Goal: Task Accomplishment & Management: Manage account settings

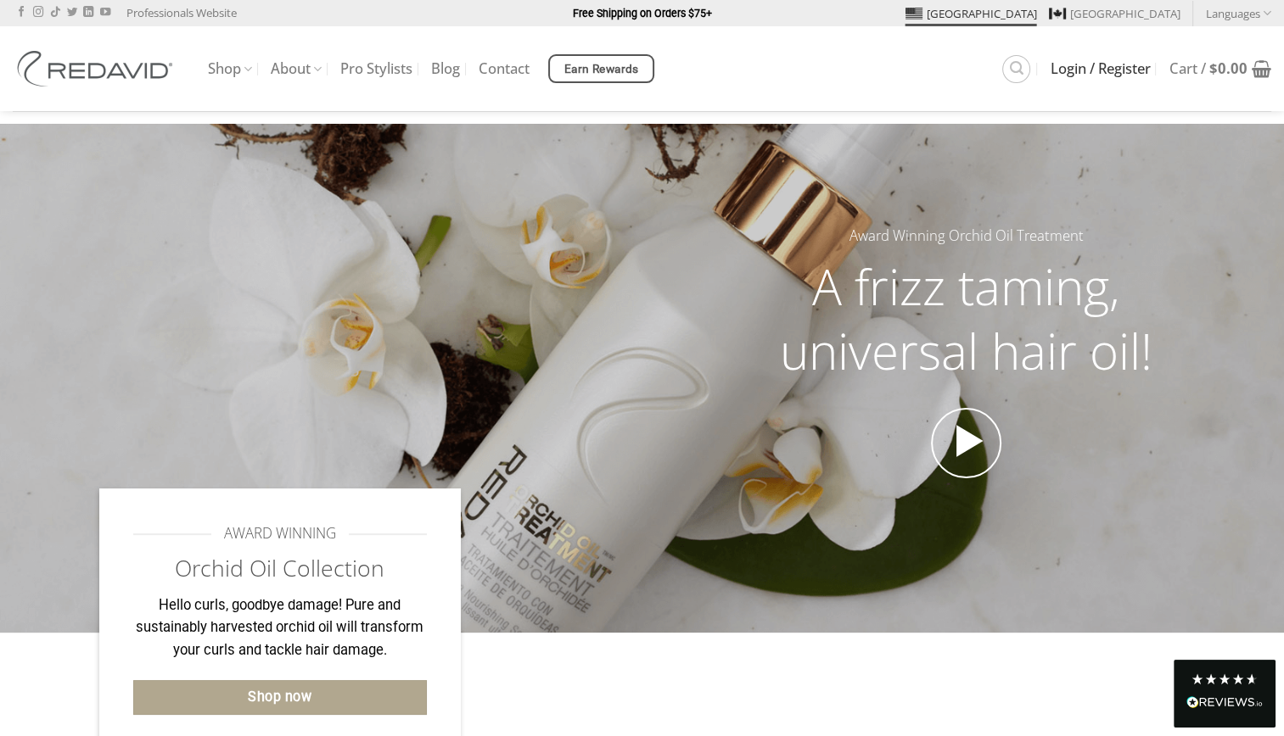
click at [1052, 71] on span "Login / Register" at bounding box center [1100, 69] width 100 height 14
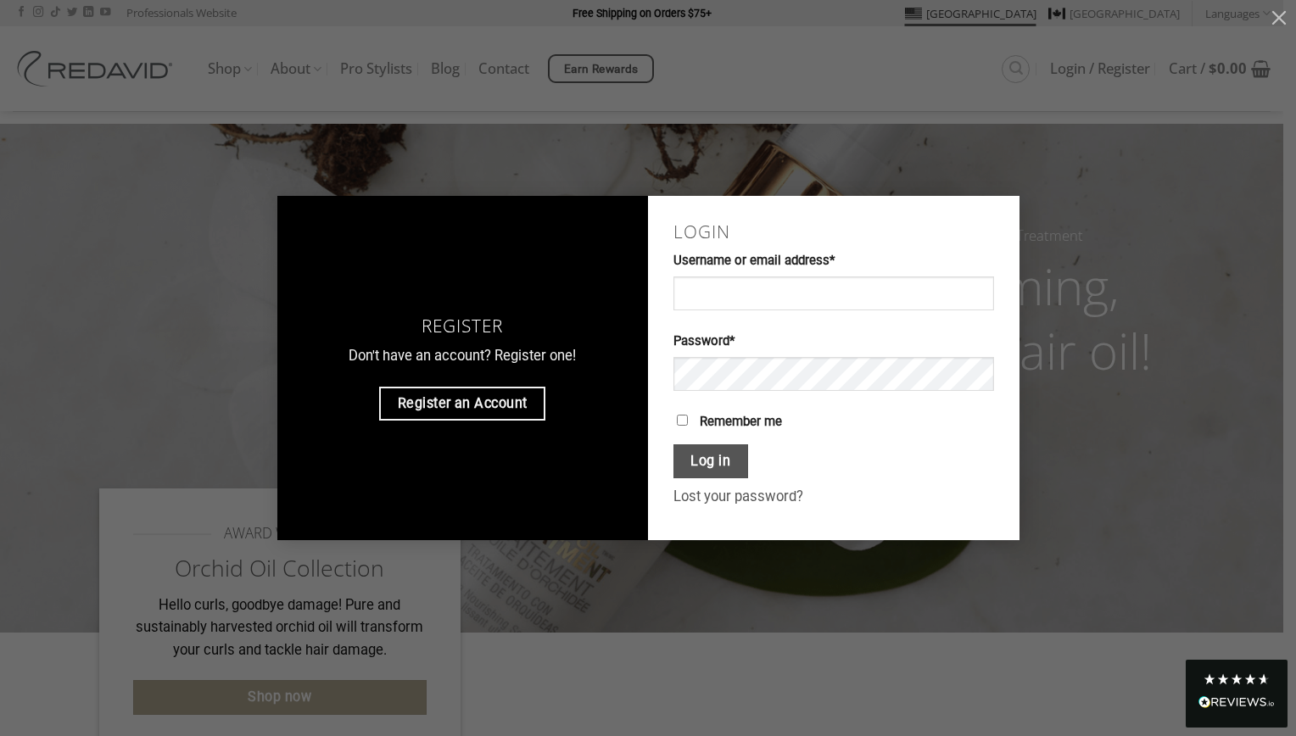
click at [716, 253] on label "Username or email address * Required" at bounding box center [834, 261] width 321 height 20
click at [716, 277] on input "Username or email address * Required" at bounding box center [834, 294] width 321 height 34
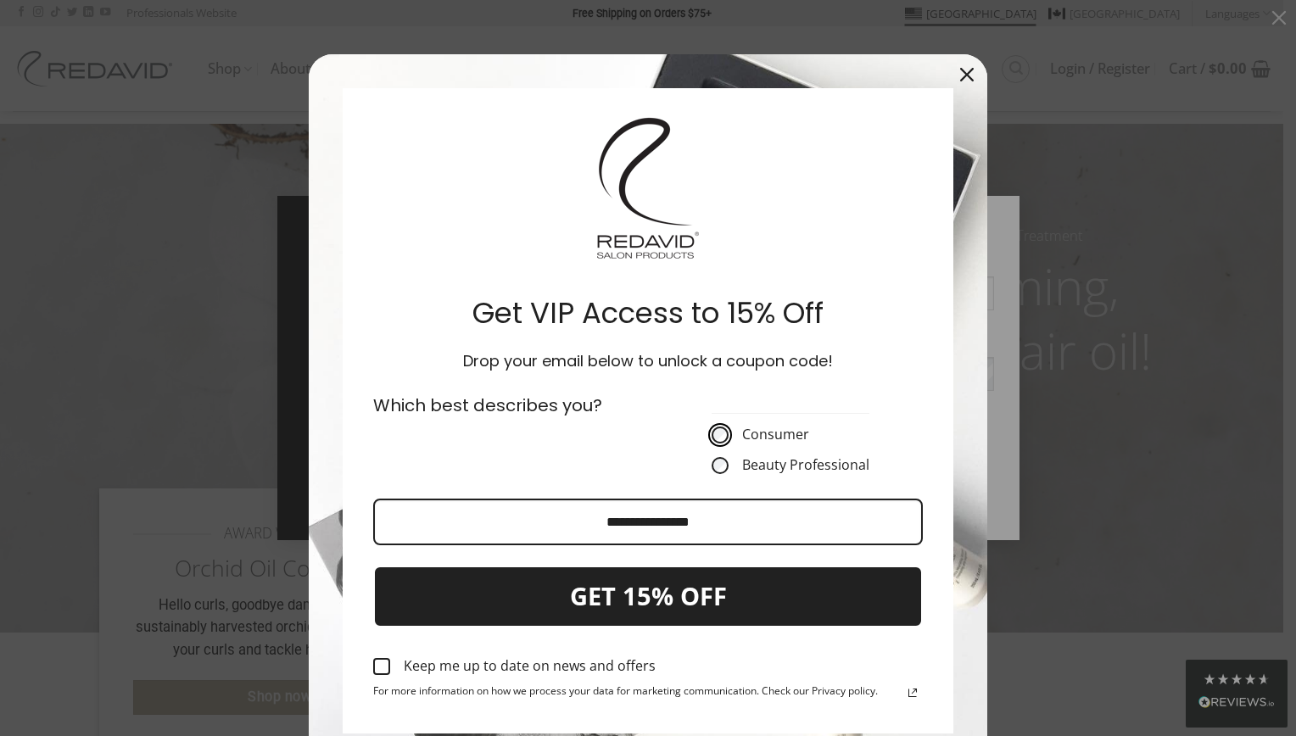
click at [960, 71] on icon "close icon" at bounding box center [967, 75] width 14 height 14
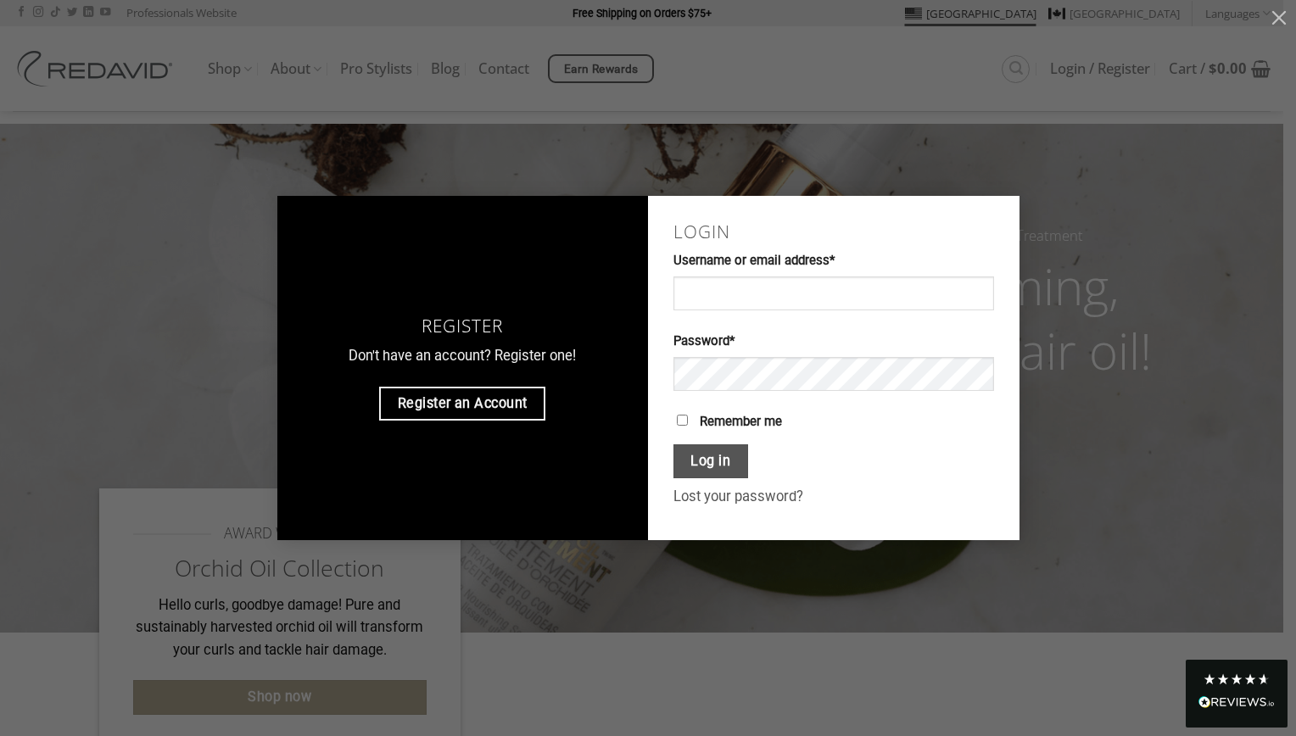
click at [957, 71] on div "Register Don't have an account? Register one! Register an Account Login Usernam…" at bounding box center [648, 368] width 1296 height 736
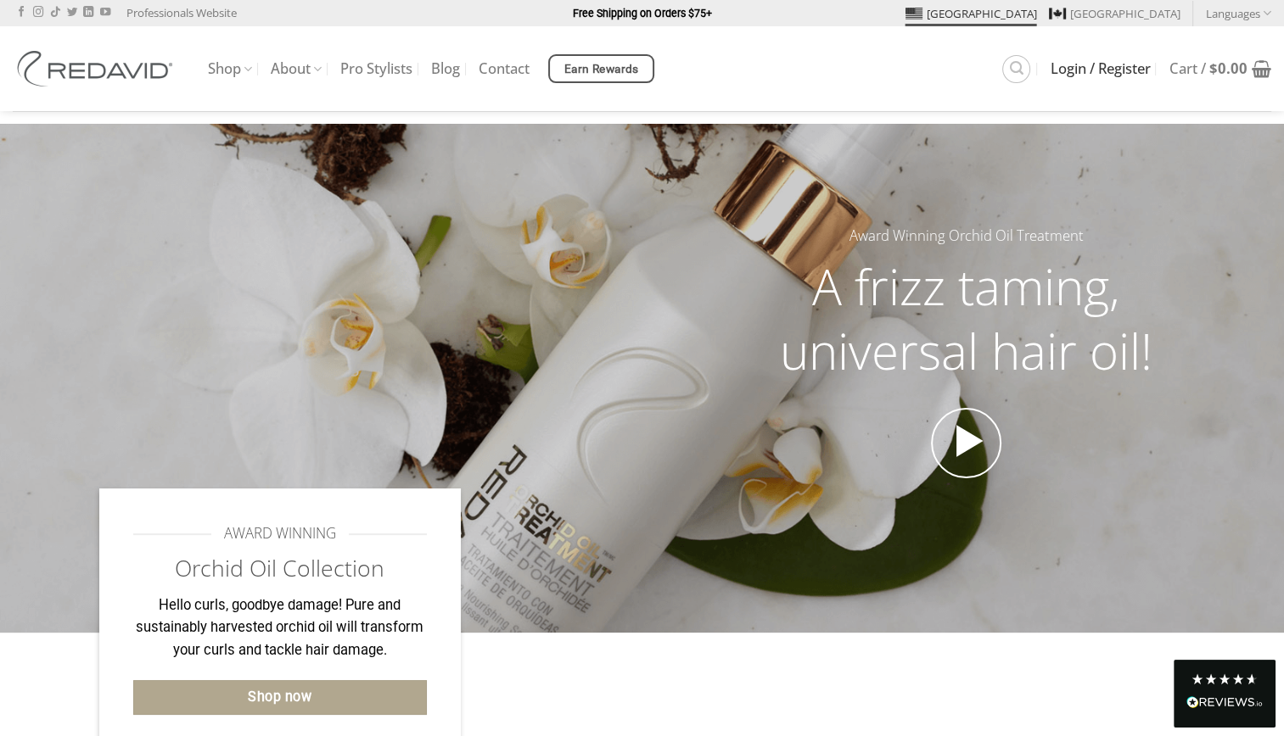
click at [1062, 70] on span "Login / Register" at bounding box center [1100, 69] width 100 height 14
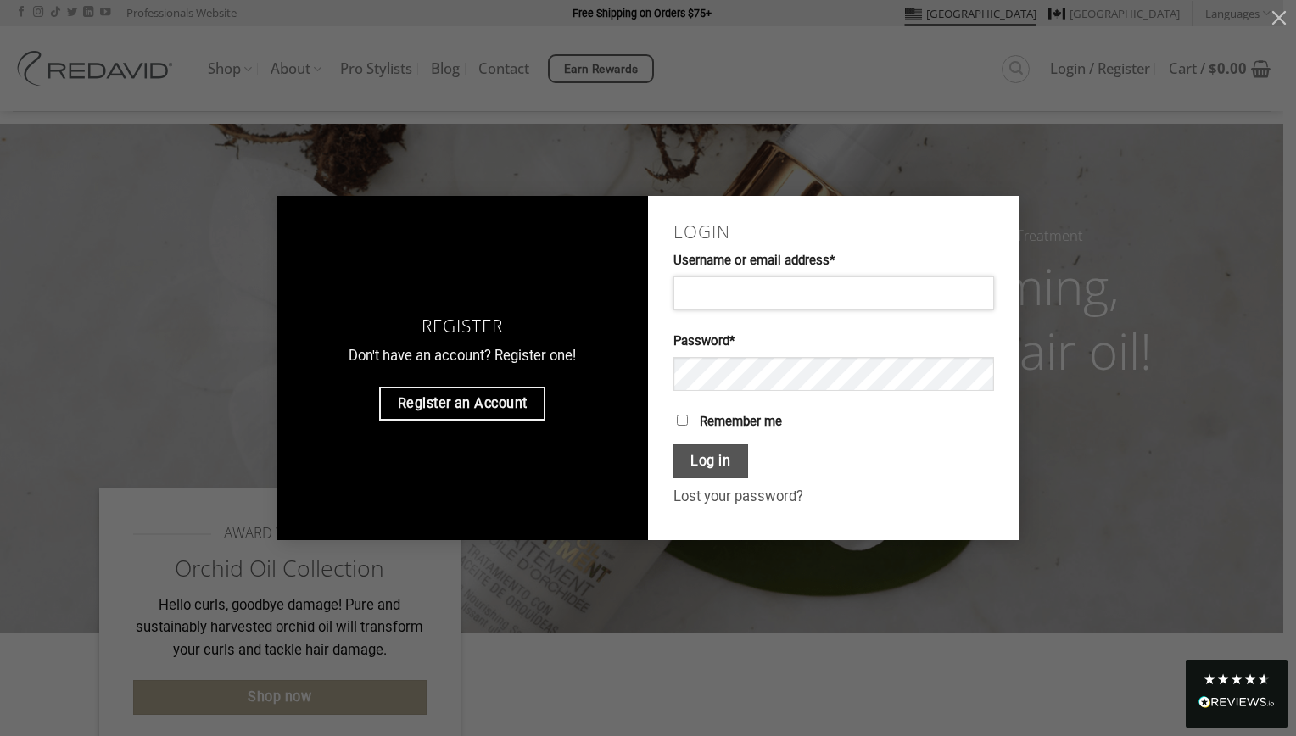
click at [703, 285] on input "Username or email address * Required" at bounding box center [834, 294] width 321 height 34
type input "**********"
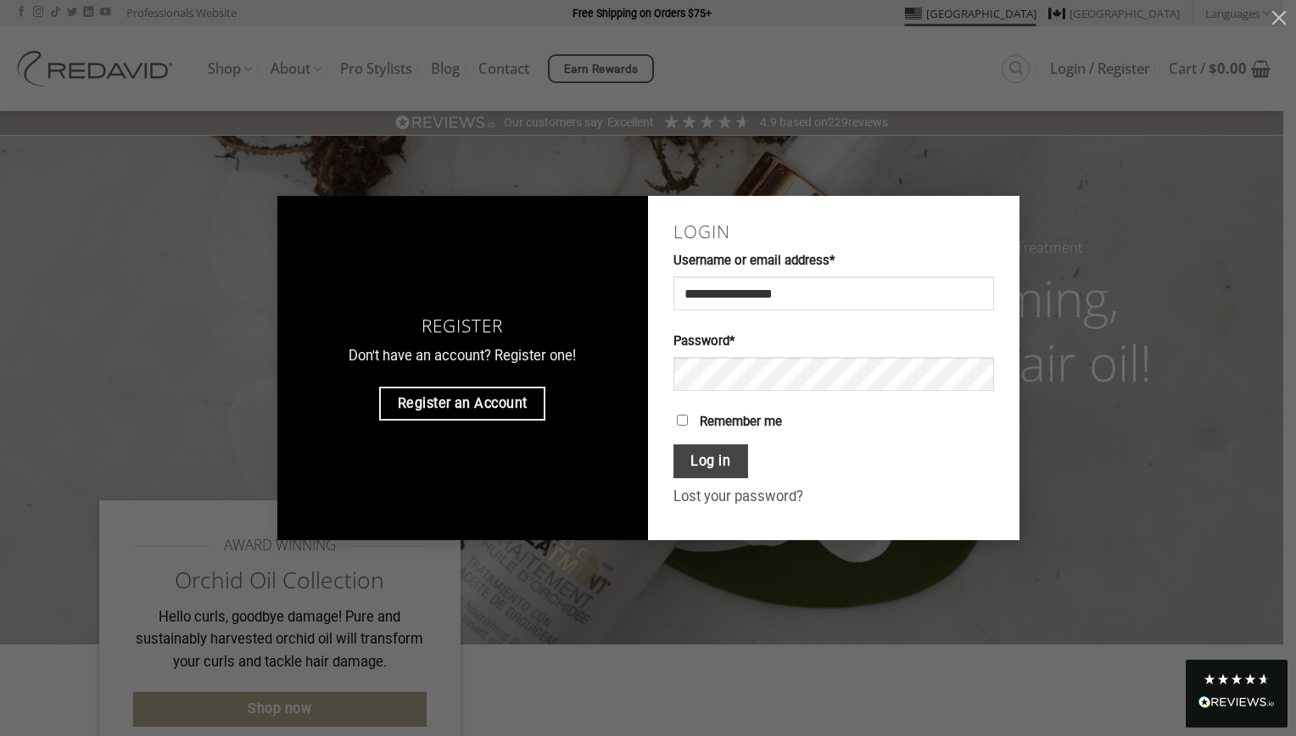
click at [704, 455] on button "Log in" at bounding box center [711, 462] width 75 height 35
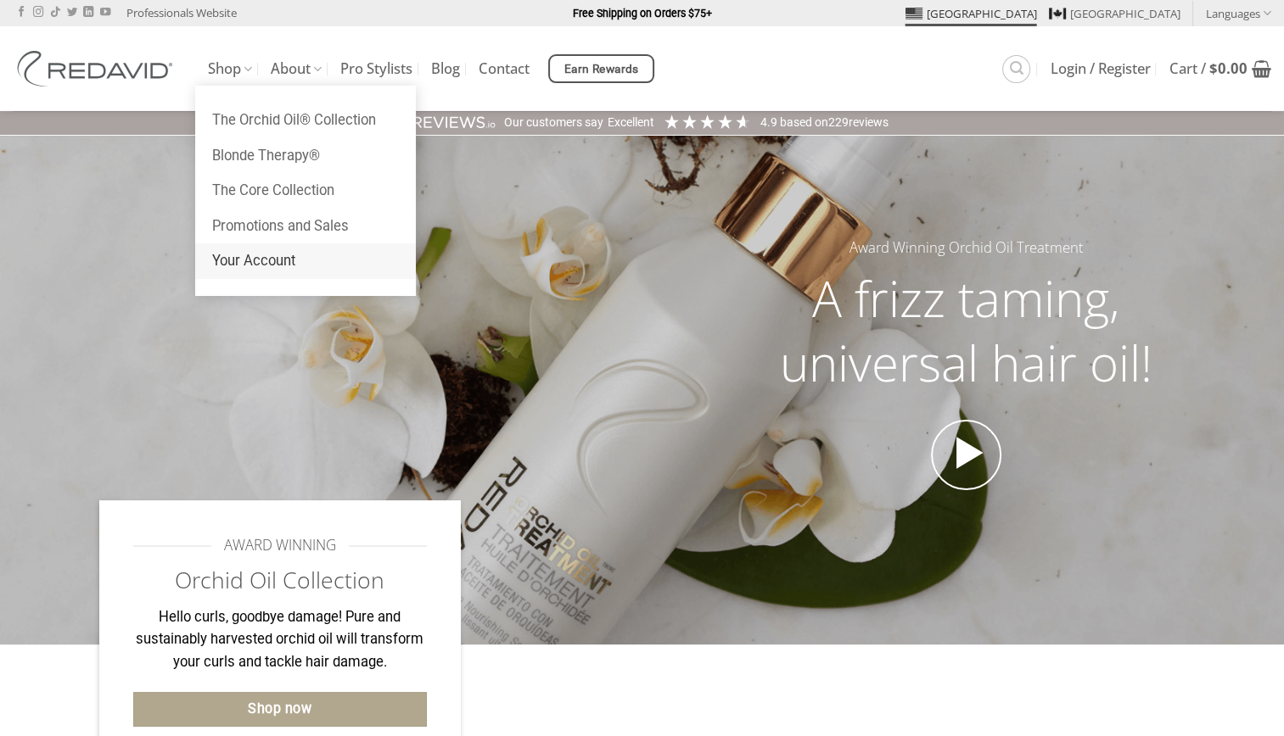
click at [257, 261] on link "Your Account" at bounding box center [305, 262] width 221 height 36
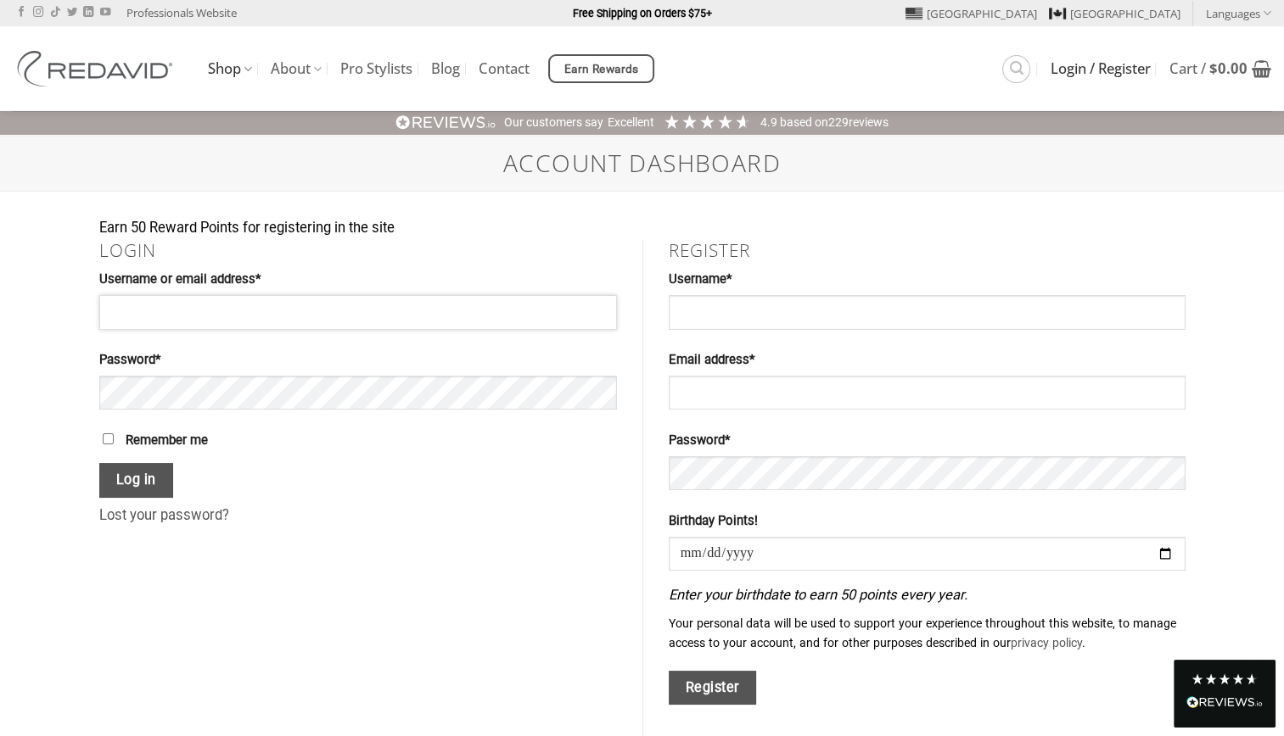
type input "**********"
click at [706, 313] on input "Username * Required" at bounding box center [927, 312] width 517 height 34
type input "**********"
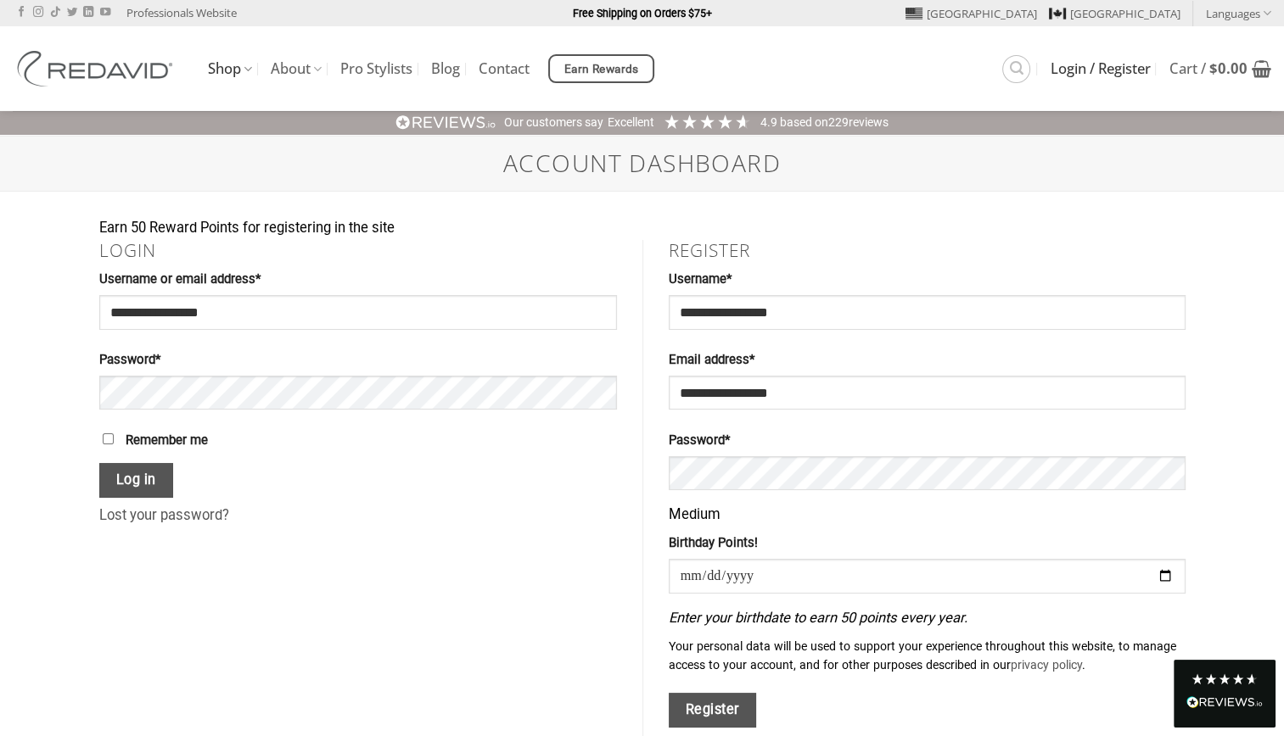
click at [1231, 505] on div "**********" at bounding box center [642, 488] width 1284 height 593
click at [680, 565] on input "date" at bounding box center [927, 576] width 517 height 34
type input "**********"
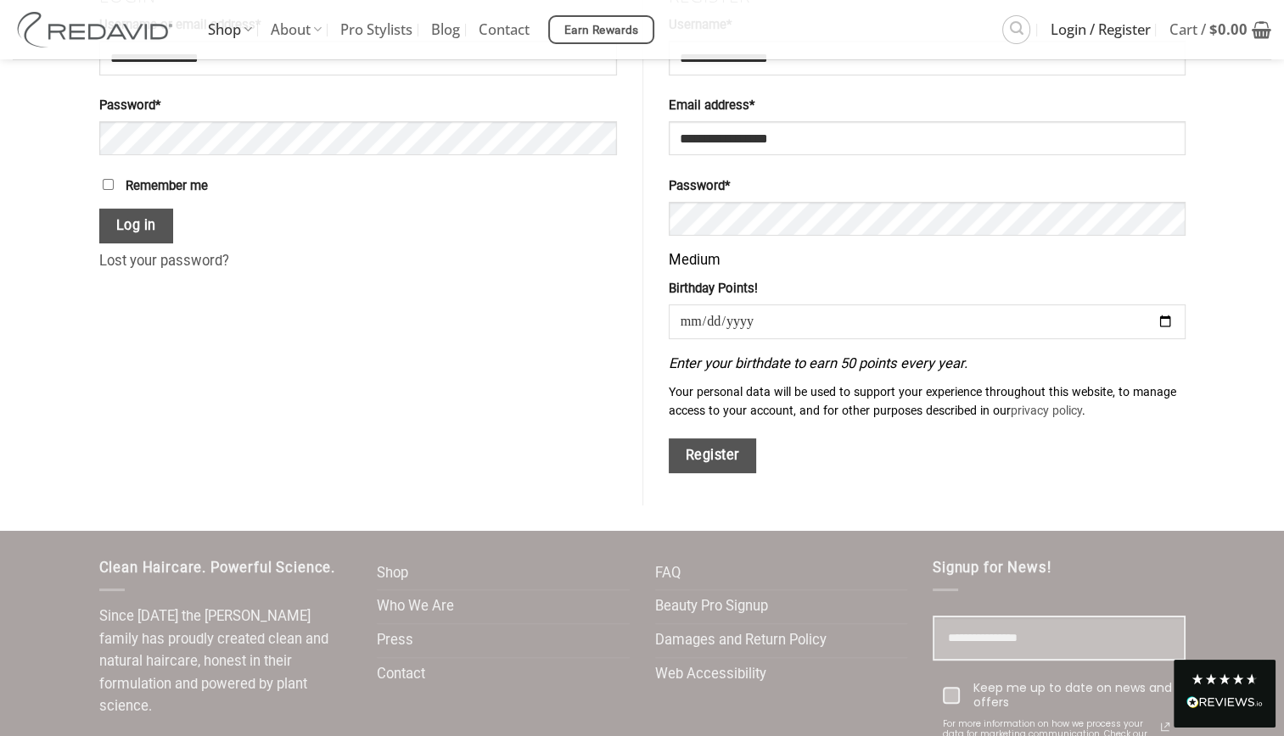
scroll to position [255, 0]
click at [718, 454] on button "Register" at bounding box center [713, 456] width 88 height 35
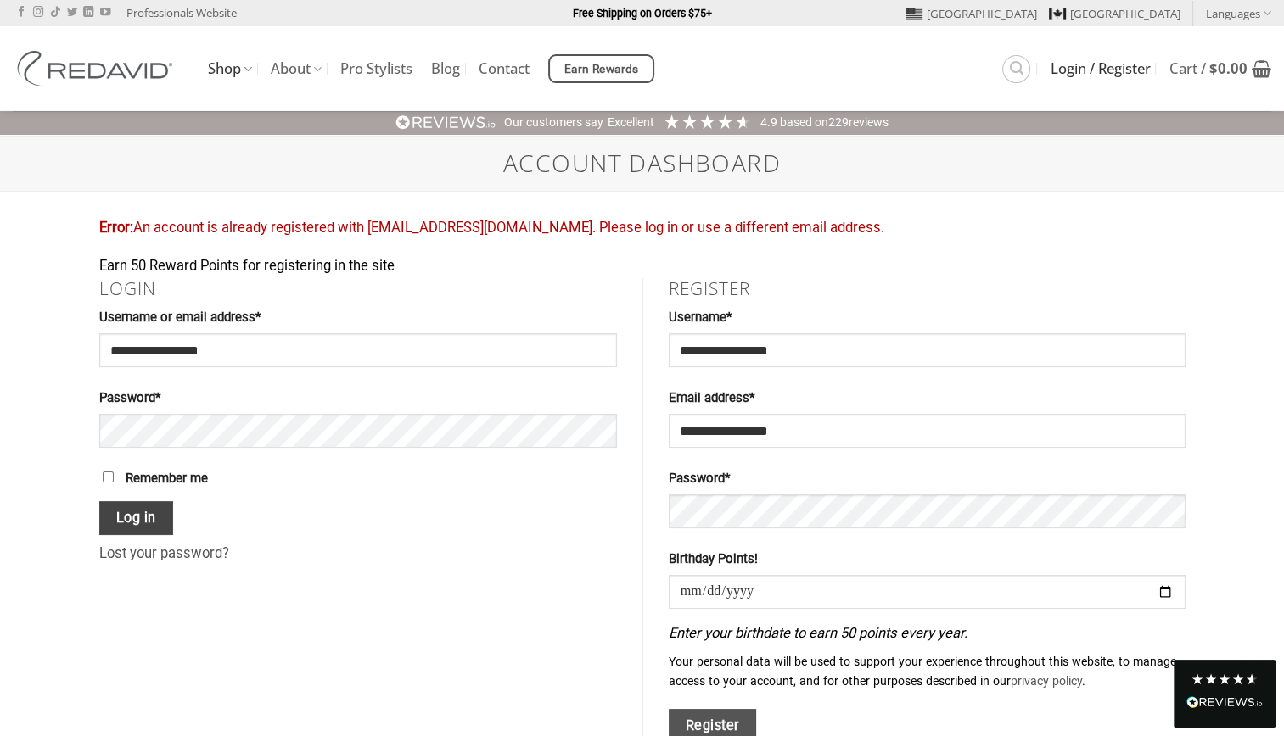
drag, startPoint x: 110, startPoint y: 472, endPoint x: 139, endPoint y: 518, distance: 54.9
click at [139, 518] on button "Log in" at bounding box center [136, 518] width 75 height 35
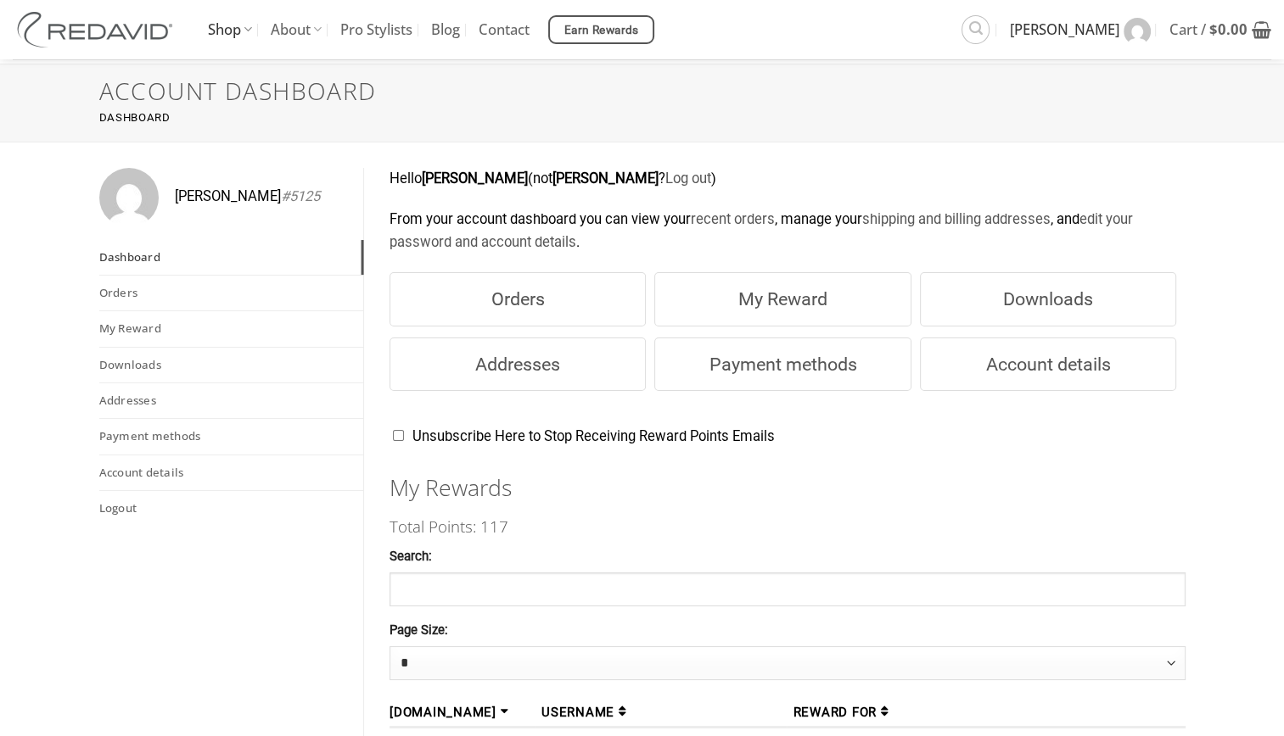
scroll to position [57, 0]
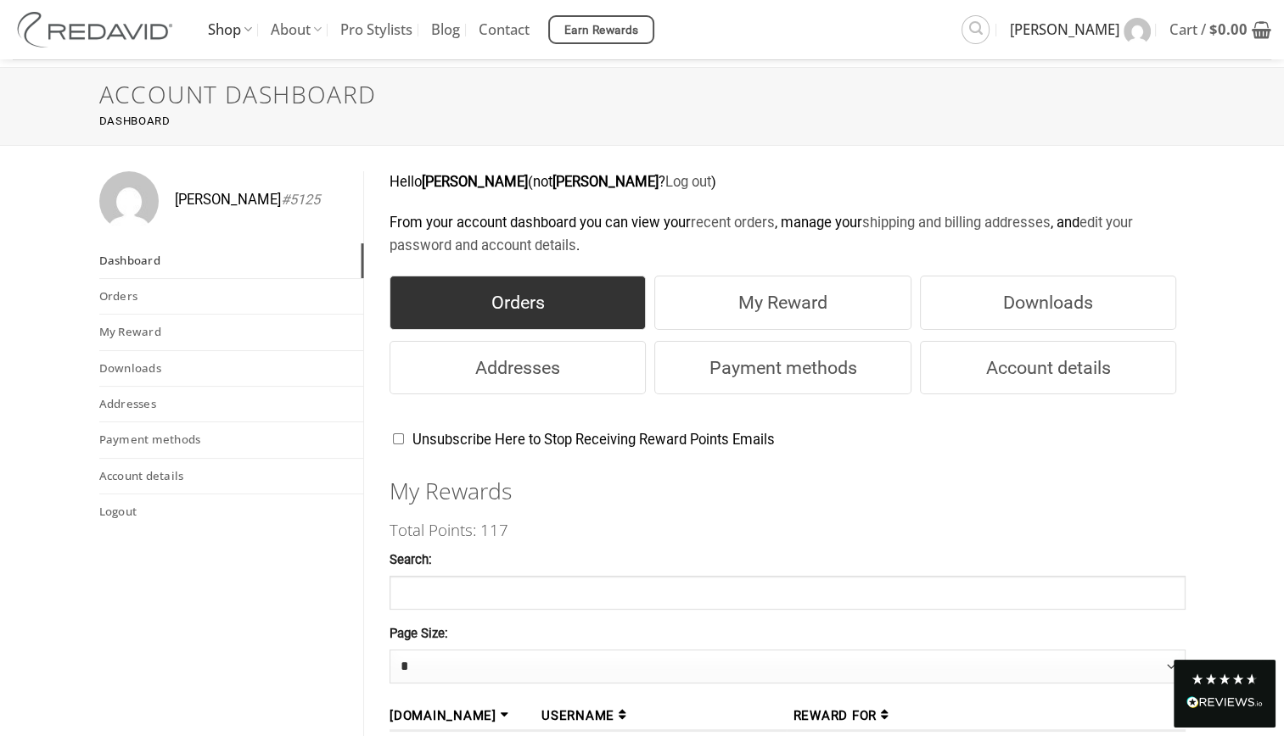
click at [524, 300] on link "Orders" at bounding box center [517, 303] width 256 height 54
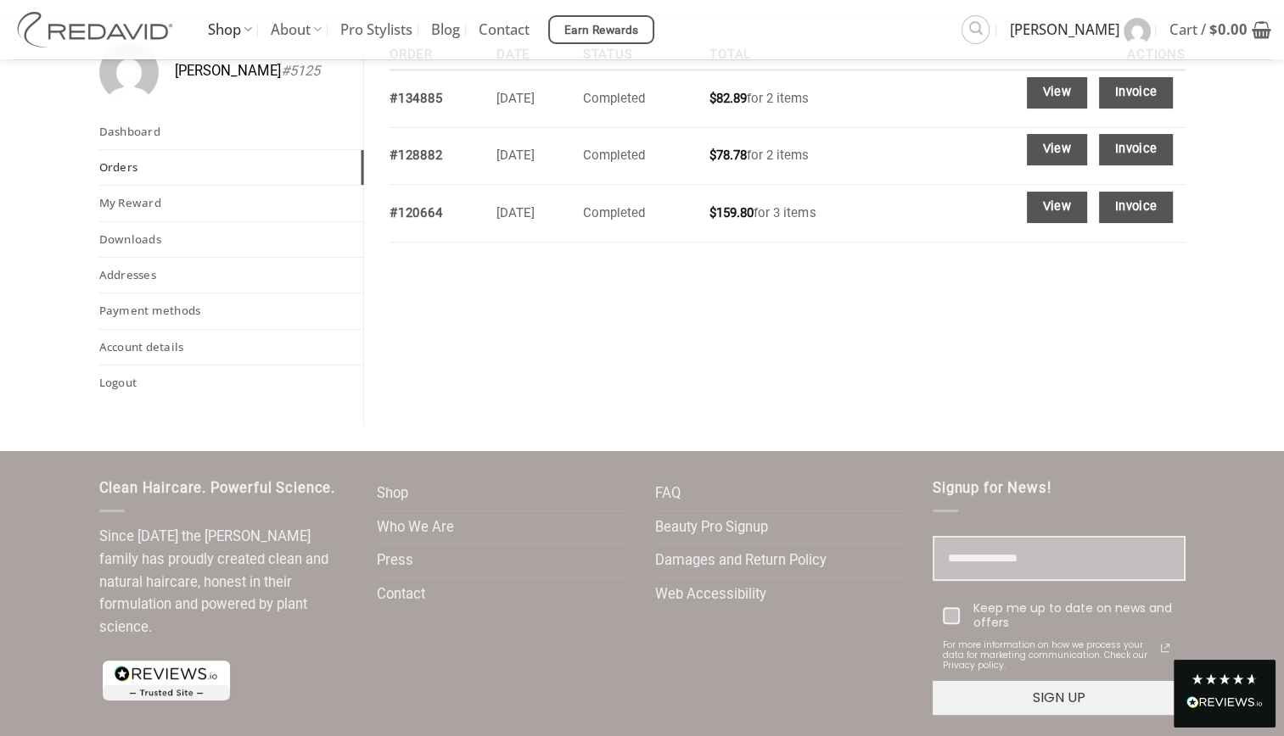
scroll to position [197, 0]
click at [117, 346] on link "Account details" at bounding box center [231, 348] width 265 height 35
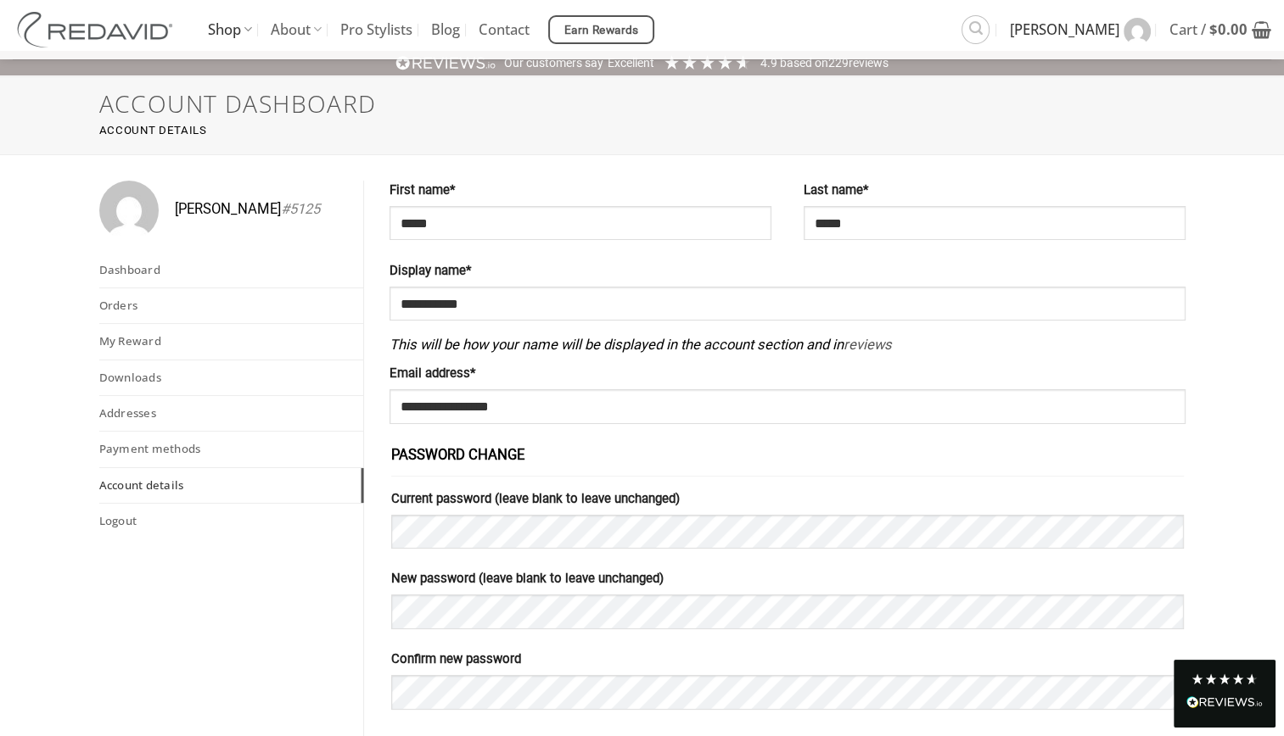
scroll to position [53, 0]
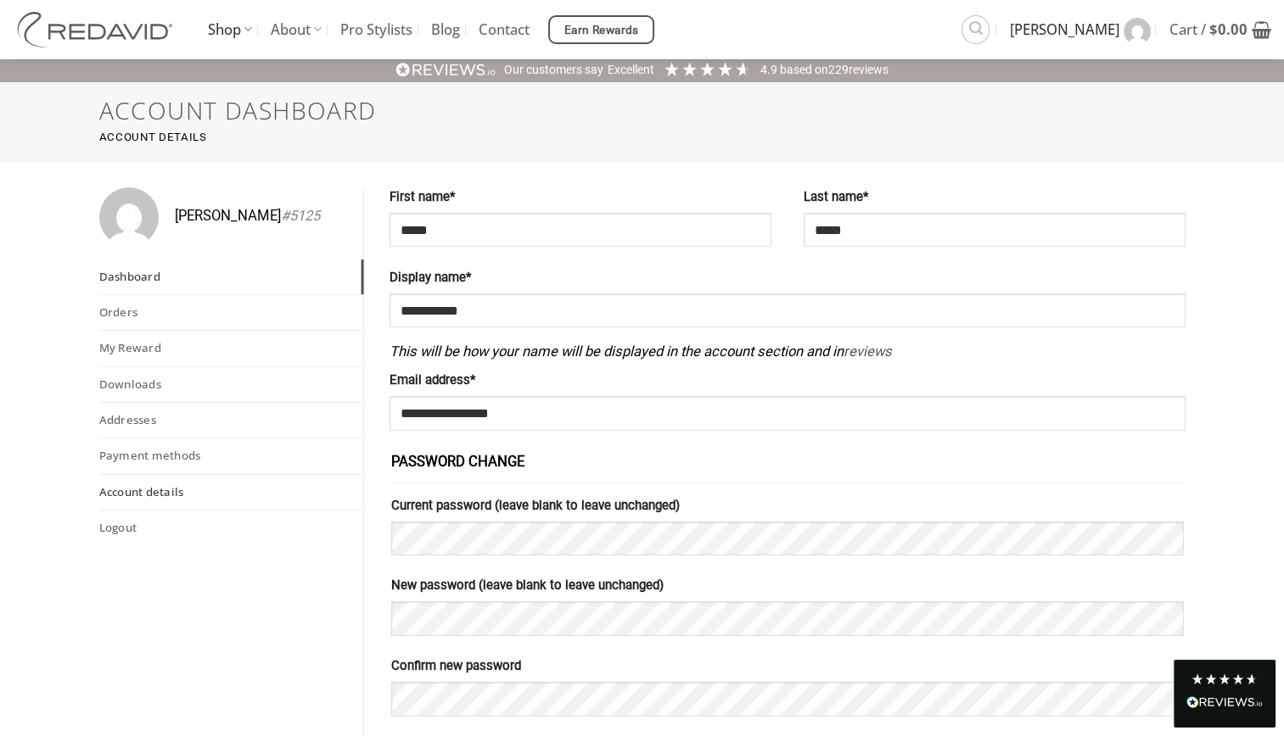
click at [120, 276] on link "Dashboard" at bounding box center [231, 277] width 265 height 35
